Goal: Information Seeking & Learning: Learn about a topic

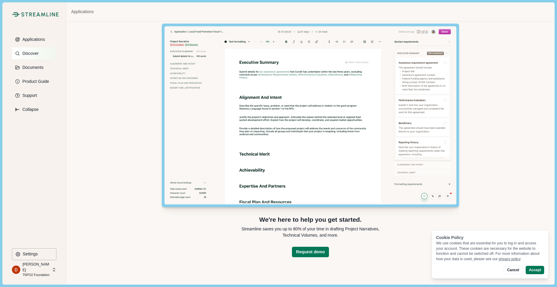
click at [23, 50] on button "Discover" at bounding box center [34, 53] width 44 height 12
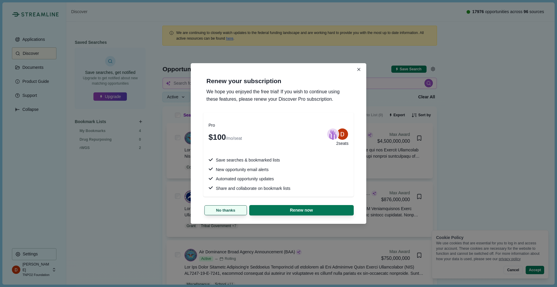
click at [231, 211] on button "No thanks" at bounding box center [225, 211] width 43 height 10
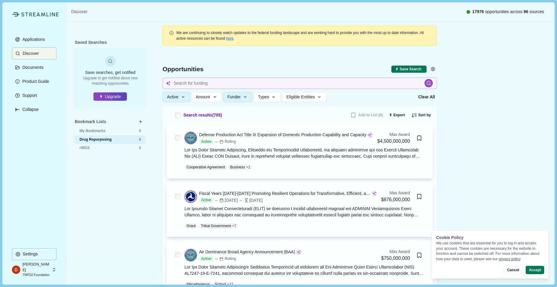
click at [96, 144] on div "Drug Repurposing 0" at bounding box center [110, 139] width 71 height 9
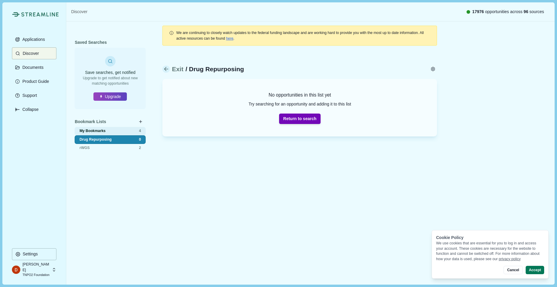
click at [95, 131] on span "My Bookmarks" at bounding box center [102, 131] width 47 height 5
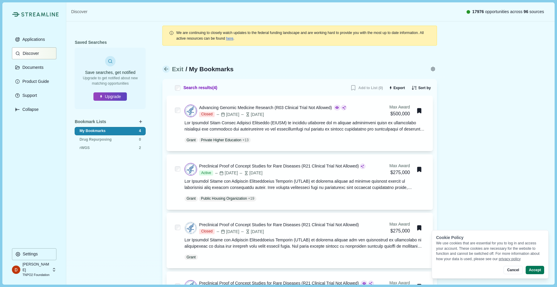
click at [43, 56] on button "Discover" at bounding box center [34, 53] width 44 height 12
click at [165, 69] on icon at bounding box center [166, 69] width 4 height 4
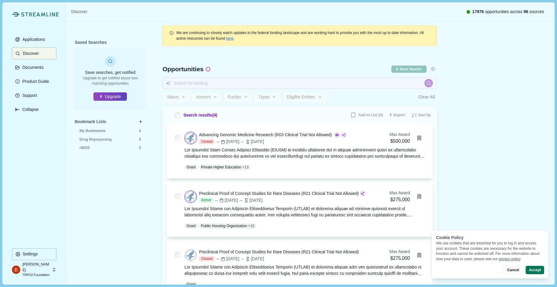
click at [165, 69] on span "Opportunities" at bounding box center [182, 69] width 41 height 6
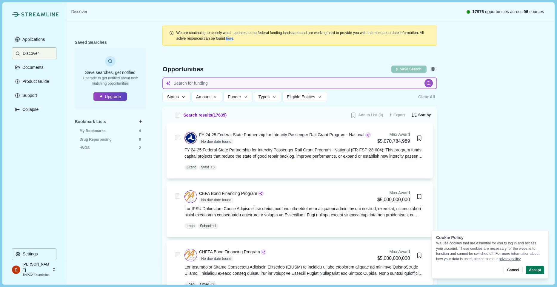
click at [219, 86] on input at bounding box center [299, 84] width 275 height 12
